Goal: Go to known website

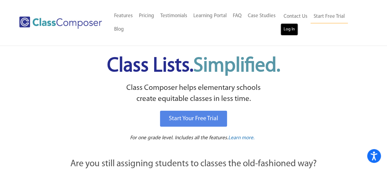
click at [288, 27] on link "Log In" at bounding box center [289, 29] width 17 height 12
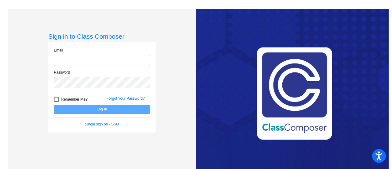
type input "youngj2@cforks.org"
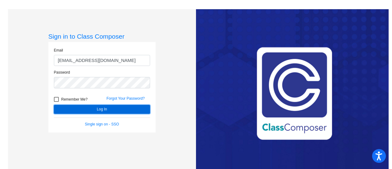
click at [107, 108] on button "Log In" at bounding box center [102, 109] width 96 height 9
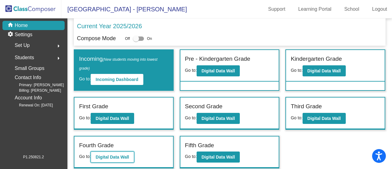
click at [122, 154] on b "Digital Data Wall" at bounding box center [112, 156] width 33 height 5
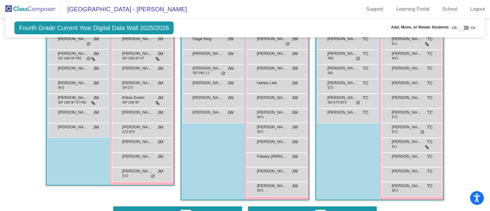
scroll to position [153, 0]
